Goal: Task Accomplishment & Management: Use online tool/utility

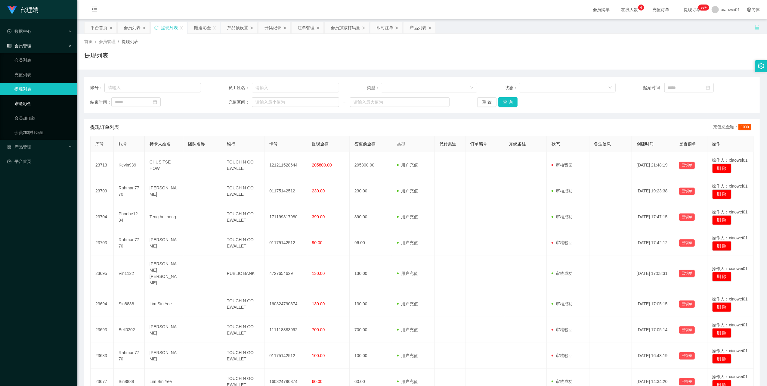
click at [33, 104] on link "赠送彩金" at bounding box center [43, 103] width 58 height 12
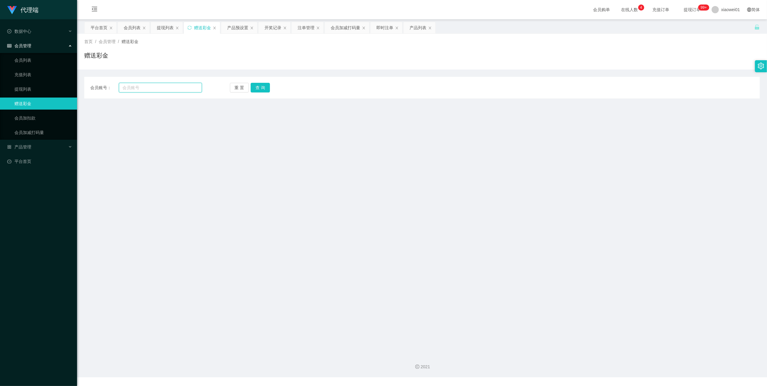
click at [156, 86] on input "text" at bounding box center [160, 88] width 83 height 10
paste input "Sin8888"
click at [269, 85] on button "查 询" at bounding box center [260, 88] width 19 height 10
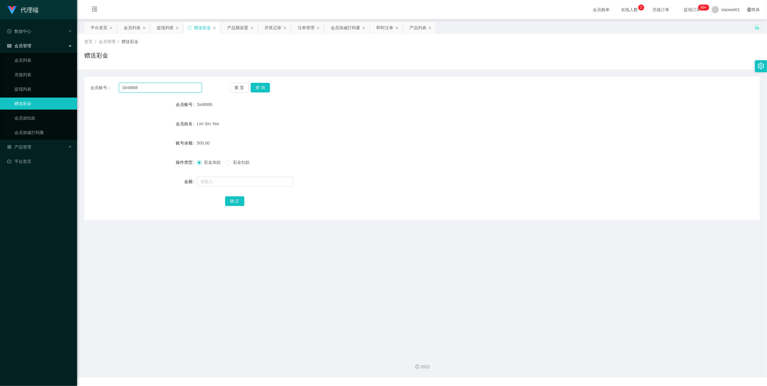
click at [153, 90] on input "Sin8888" at bounding box center [160, 88] width 83 height 10
paste input "Rahman7770"
type input "Rahman7770"
click at [257, 85] on button "查 询" at bounding box center [260, 88] width 19 height 10
